Goal: Check status: Check status

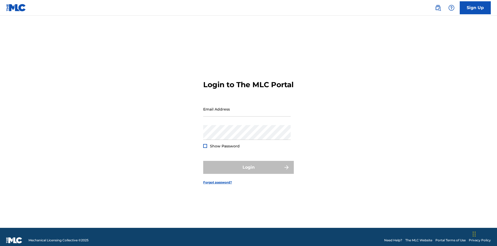
scroll to position [7, 0]
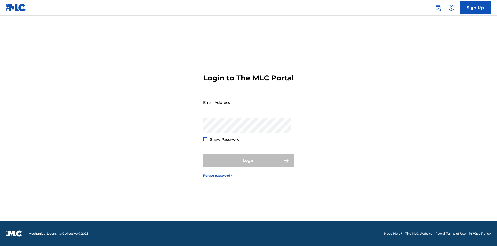
click at [247, 106] on input "Email Address" at bounding box center [247, 102] width 88 height 15
type input "[EMAIL_ADDRESS][DOMAIN_NAME]"
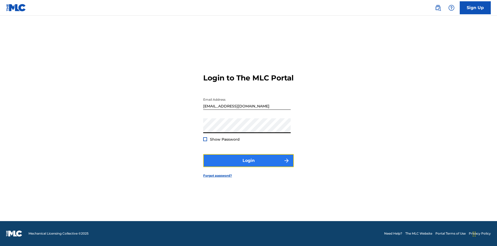
click at [249, 165] on button "Login" at bounding box center [248, 160] width 91 height 13
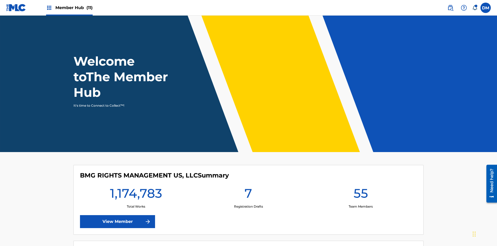
click at [69, 8] on span "Member Hub (11)" at bounding box center [73, 8] width 37 height 6
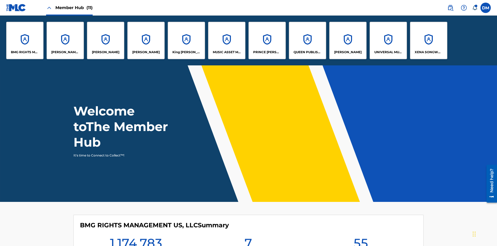
scroll to position [19, 0]
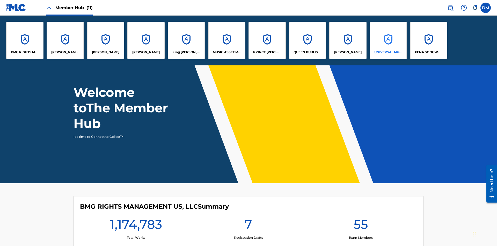
click at [388, 52] on p "UNIVERSAL MUSIC PUB GROUP" at bounding box center [389, 52] width 28 height 5
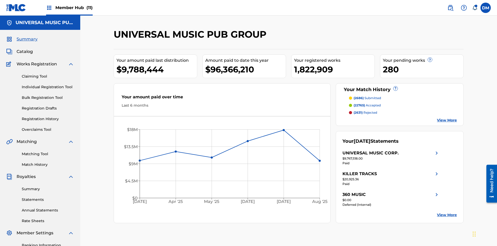
click at [27, 36] on span "Summary" at bounding box center [27, 39] width 21 height 6
click at [359, 96] on span "(2686)" at bounding box center [359, 98] width 10 height 4
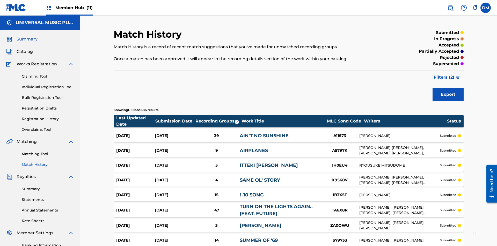
click at [445, 74] on span "Filters ( 2 )" at bounding box center [444, 77] width 20 height 6
click at [27, 36] on span "Summary" at bounding box center [27, 39] width 21 height 6
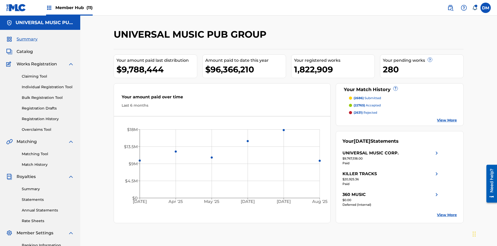
click at [359, 103] on span "(22765)" at bounding box center [359, 105] width 11 height 4
click at [27, 36] on span "Summary" at bounding box center [27, 39] width 21 height 6
